Goal: Check status: Check status

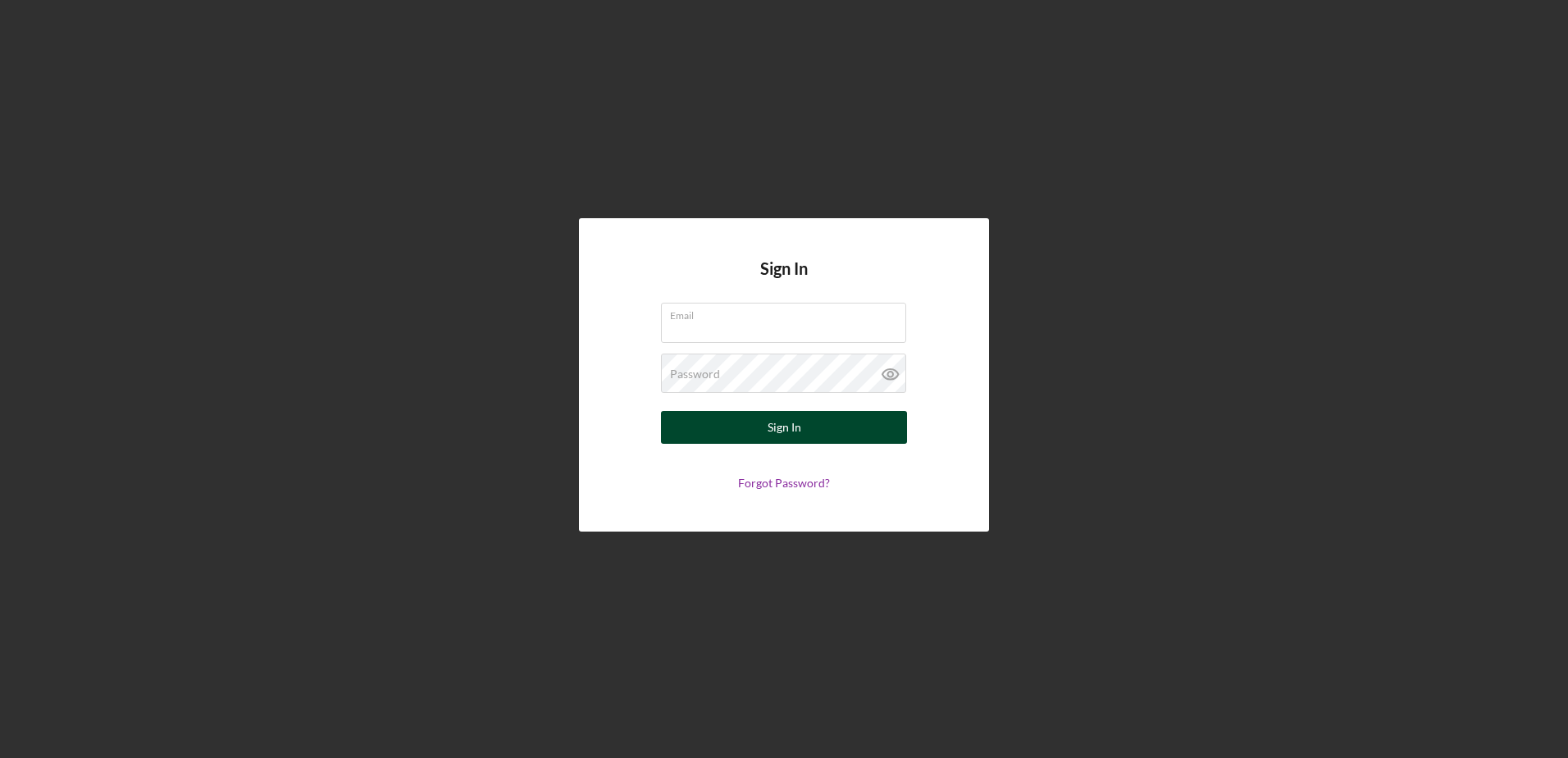
type input "[EMAIL_ADDRESS][DOMAIN_NAME]"
click at [717, 427] on button "Sign In" at bounding box center [783, 427] width 246 height 33
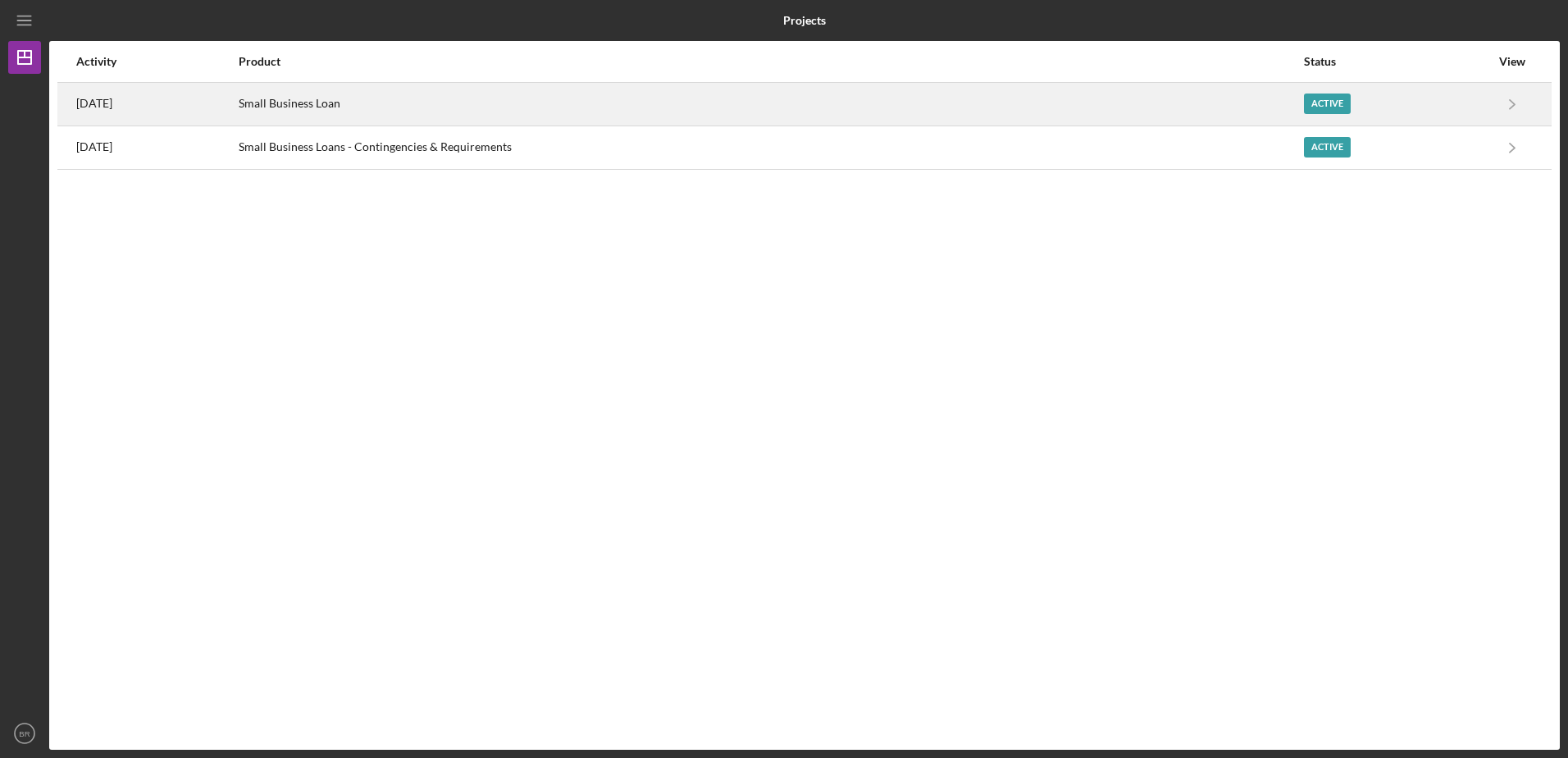
click at [546, 98] on div "Small Business Loan" at bounding box center [770, 103] width 1064 height 41
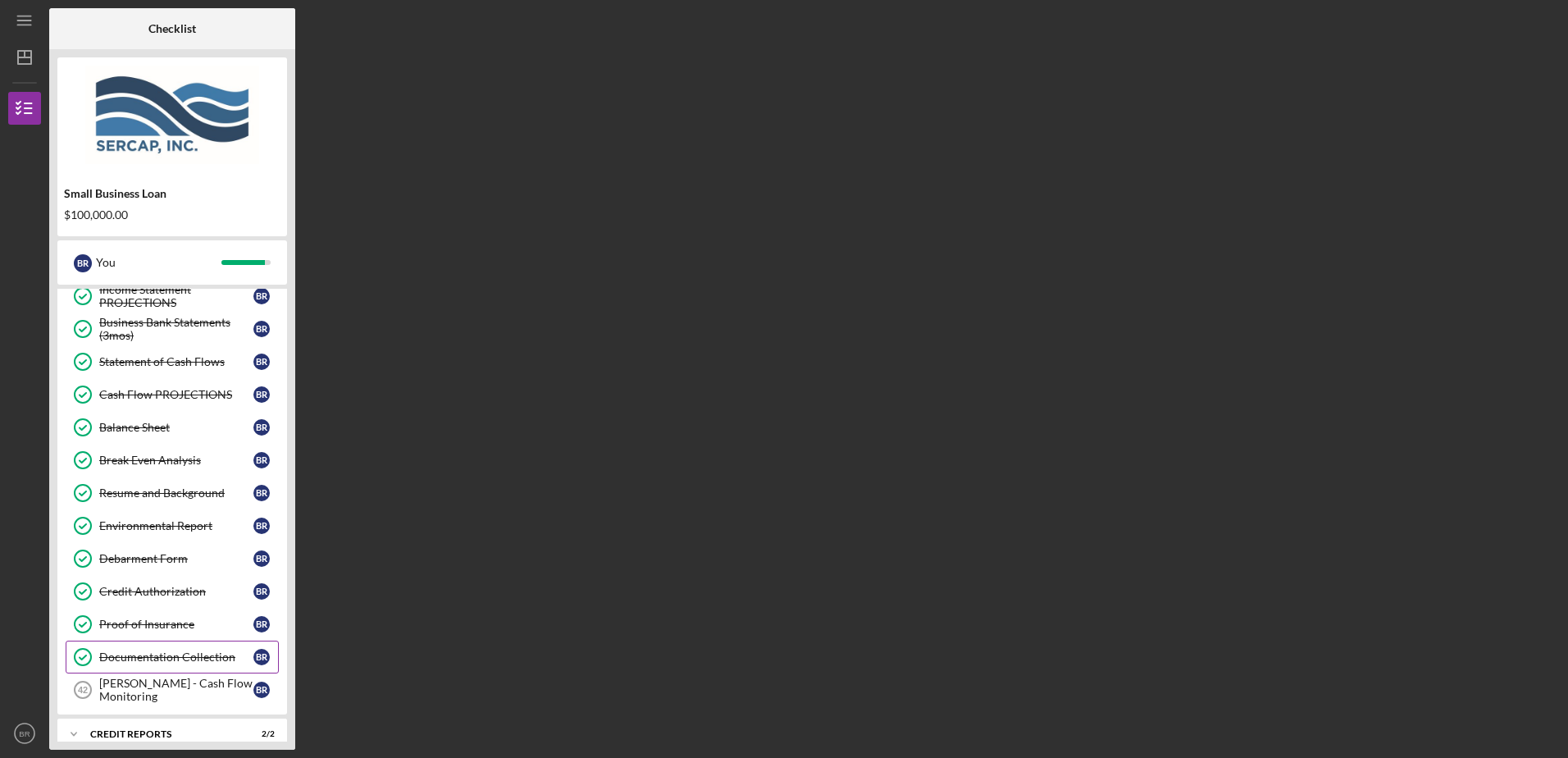
scroll to position [672, 0]
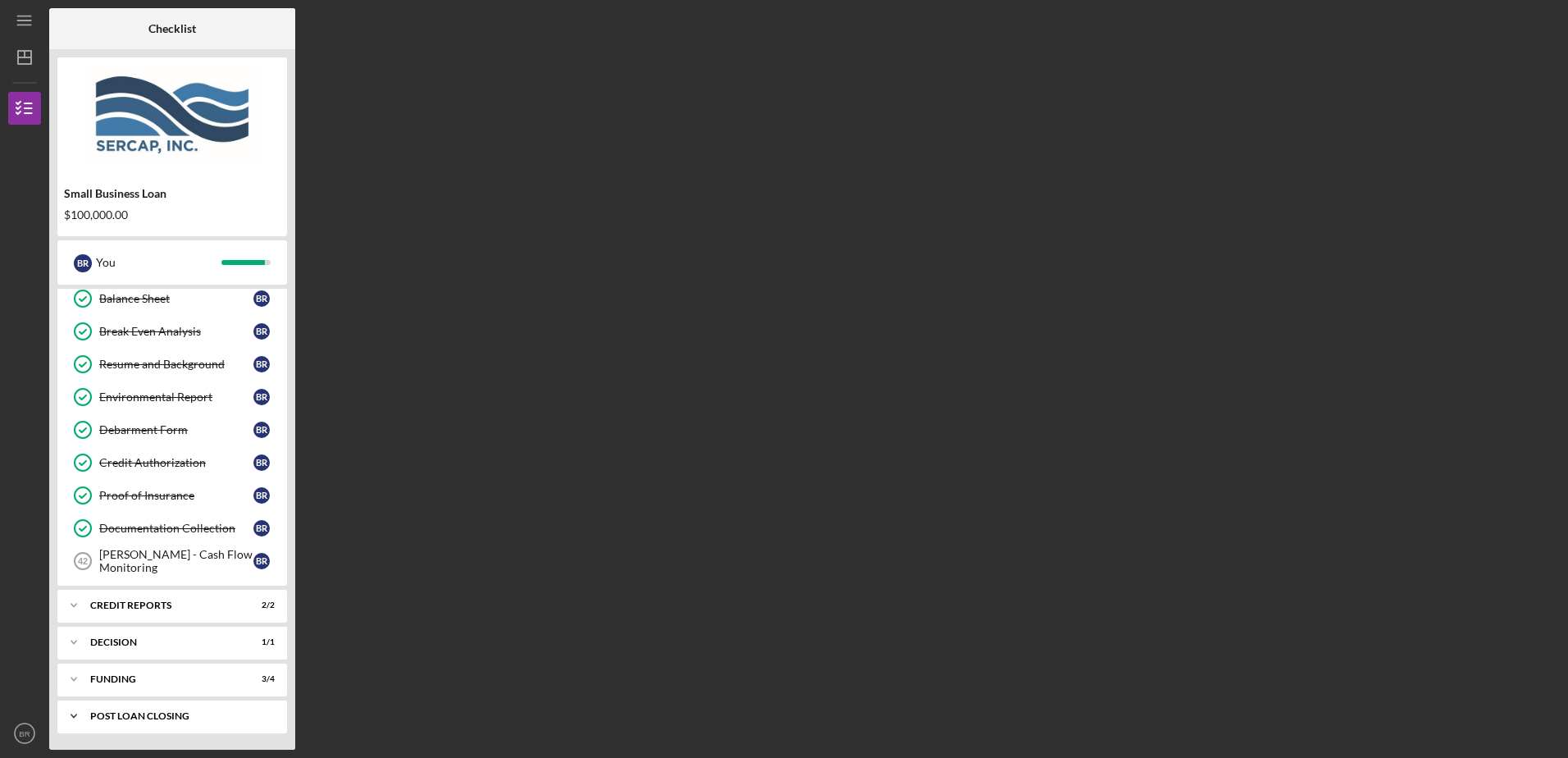
click at [145, 706] on div "Icon/Expander POST LOAN CLOSING 1 / 6" at bounding box center [172, 716] width 230 height 33
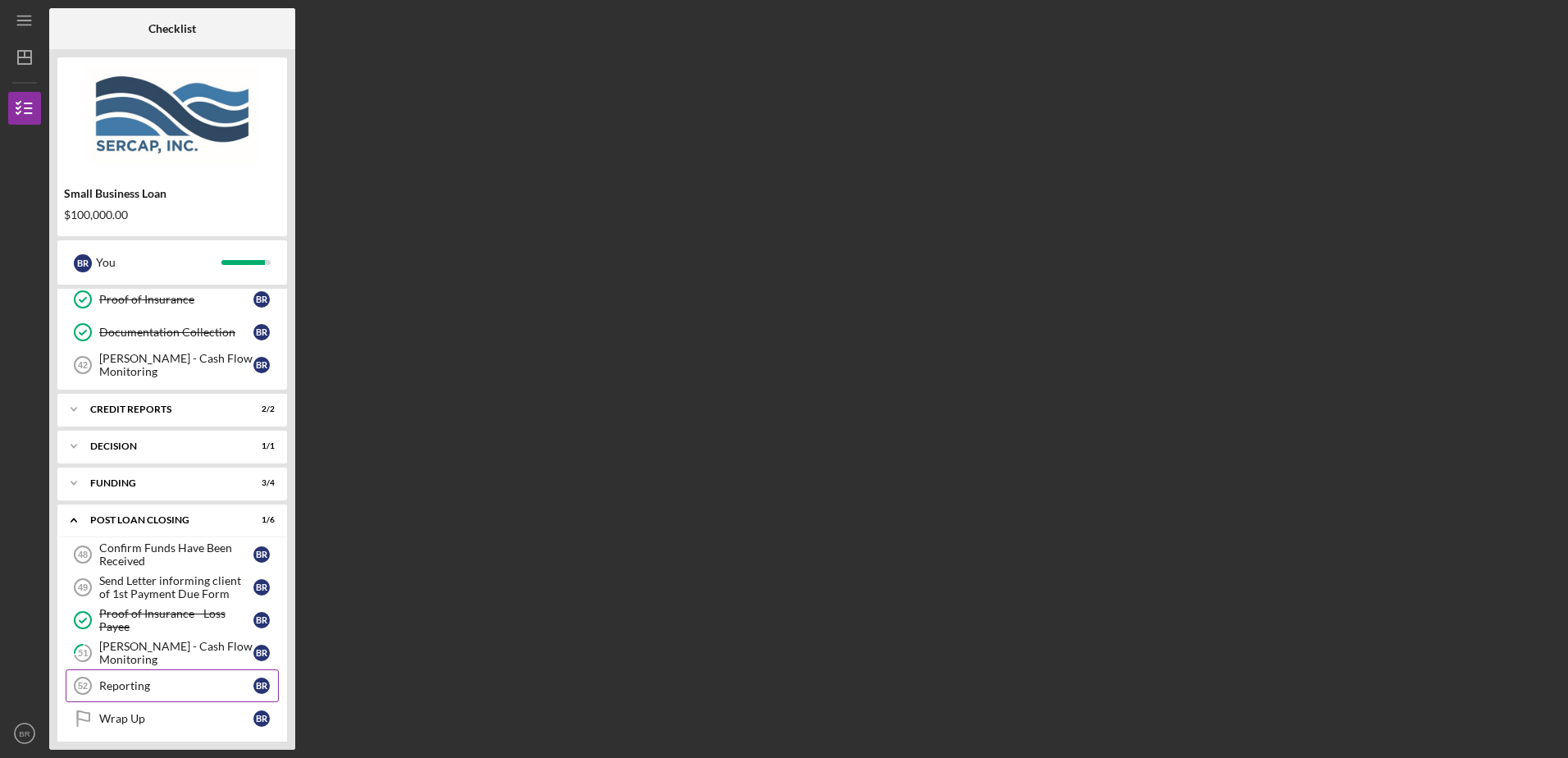
scroll to position [878, 0]
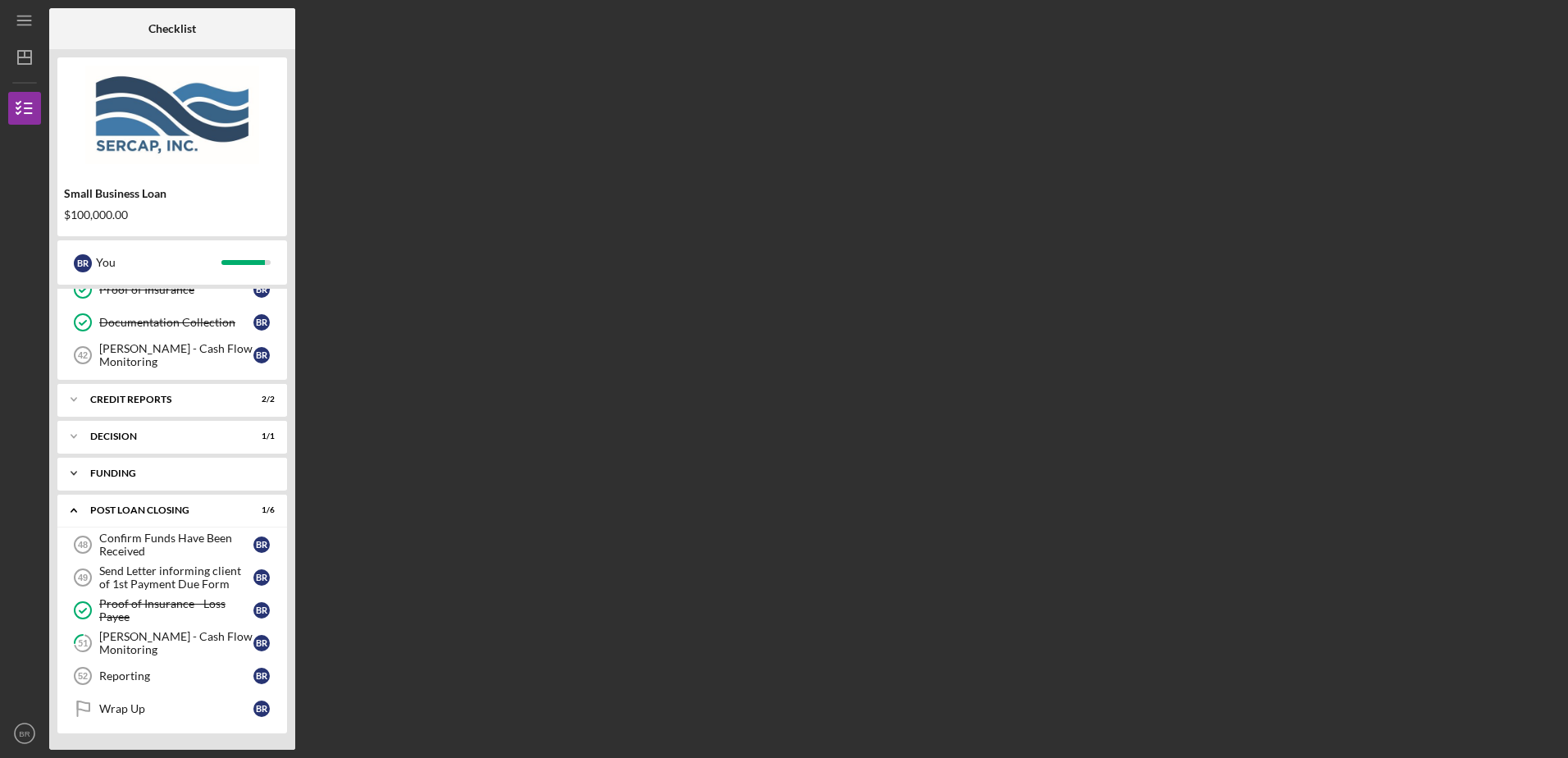
click at [98, 472] on div "Funding" at bounding box center [178, 473] width 176 height 10
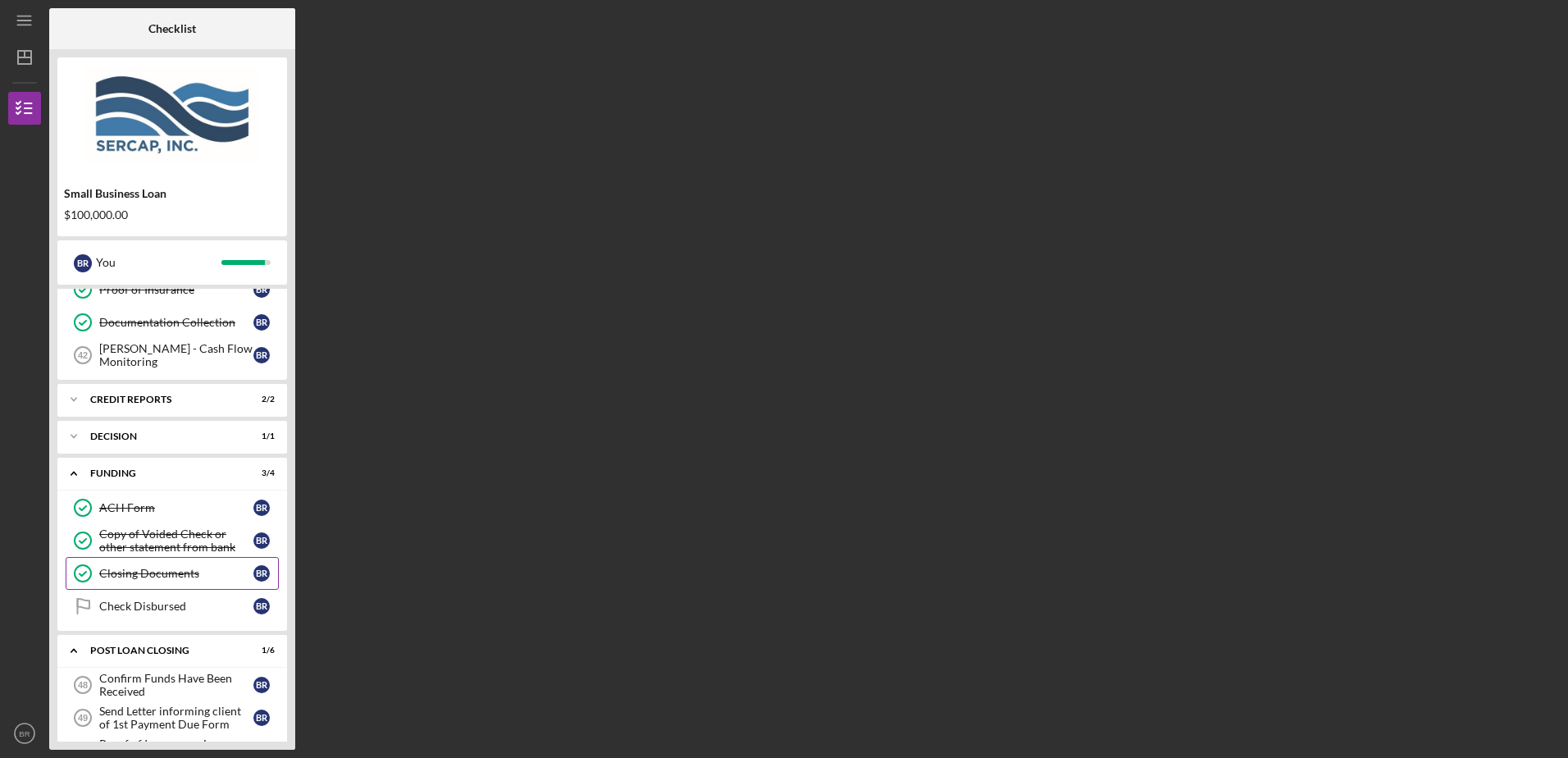
click at [167, 572] on div "Closing Documents" at bounding box center [176, 573] width 154 height 13
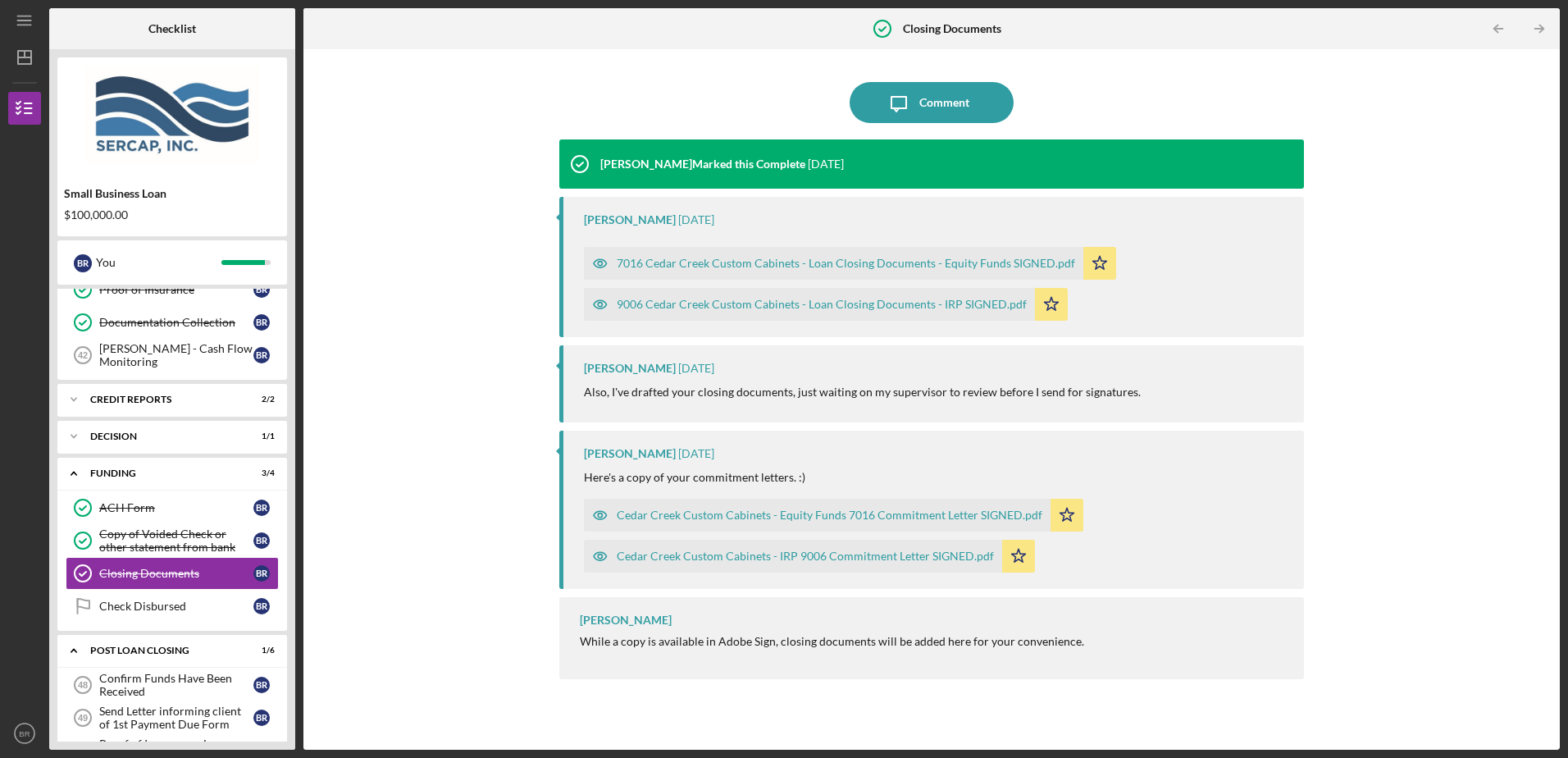
click at [810, 306] on div "9006 Cedar Creek Custom Cabinets - Loan Closing Documents - IRP SIGNED.pdf" at bounding box center [821, 304] width 410 height 13
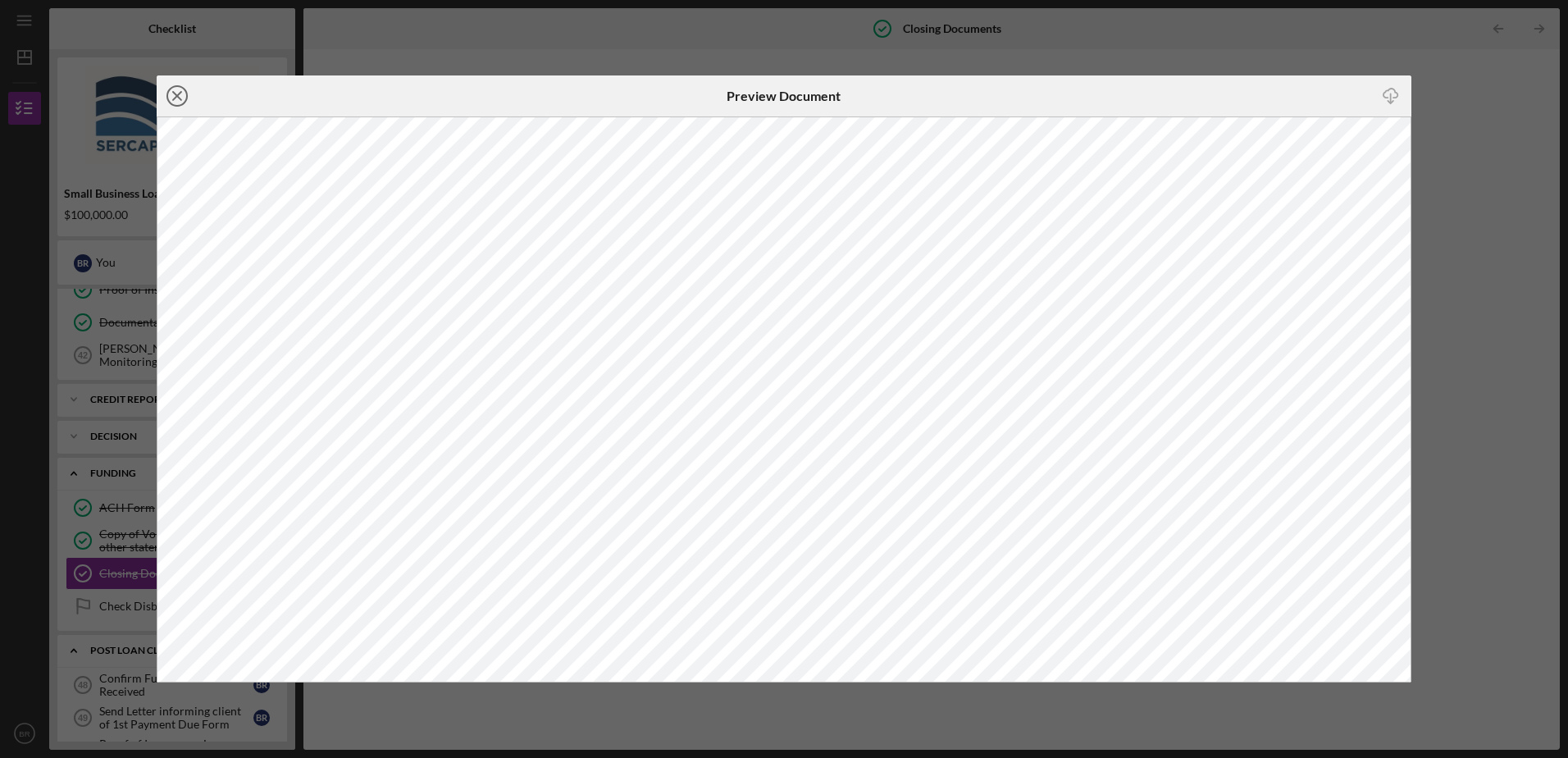
click at [178, 94] on icon "Icon/Close" at bounding box center [177, 96] width 41 height 41
